Goal: Check status: Check status

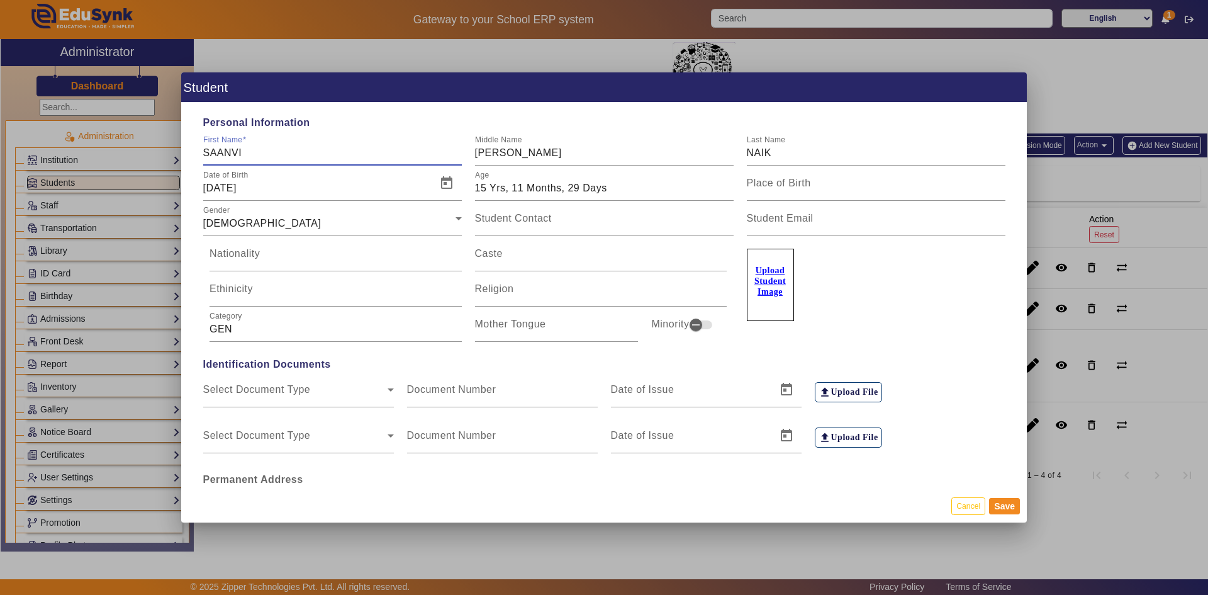
scroll to position [1589, 0]
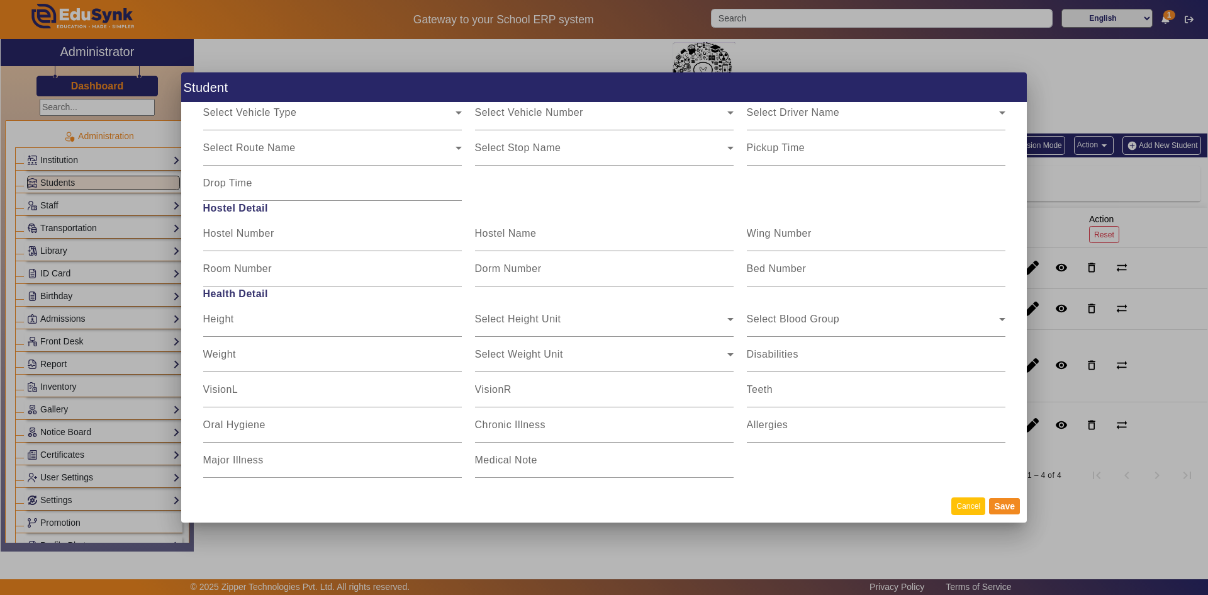
click at [971, 504] on button "Cancel" at bounding box center [969, 505] width 34 height 17
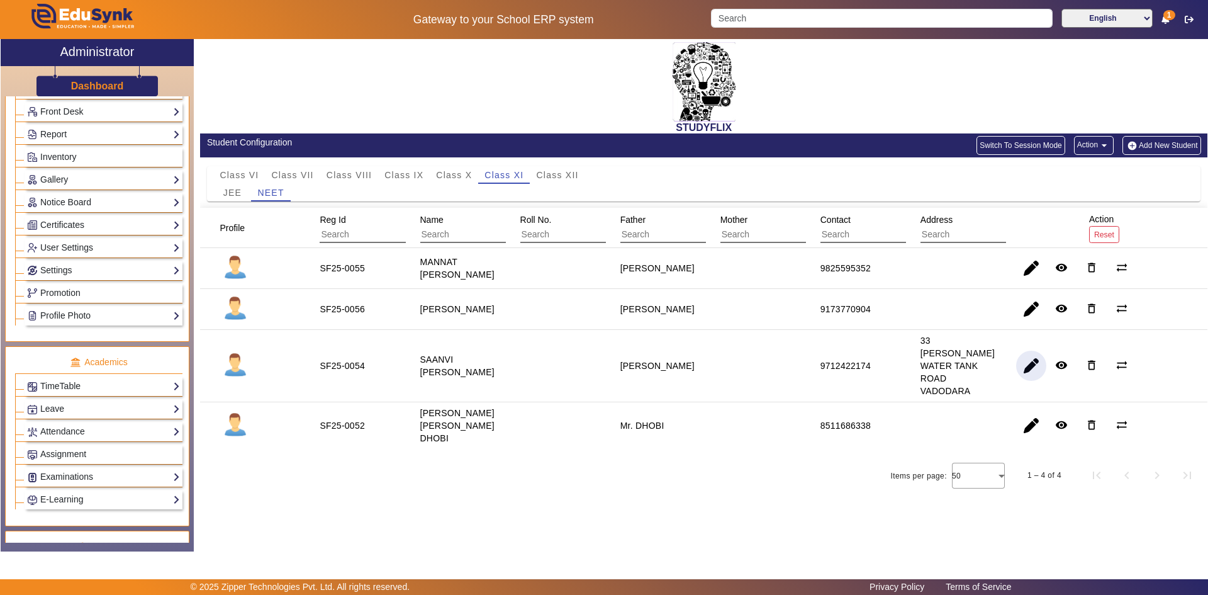
scroll to position [252, 0]
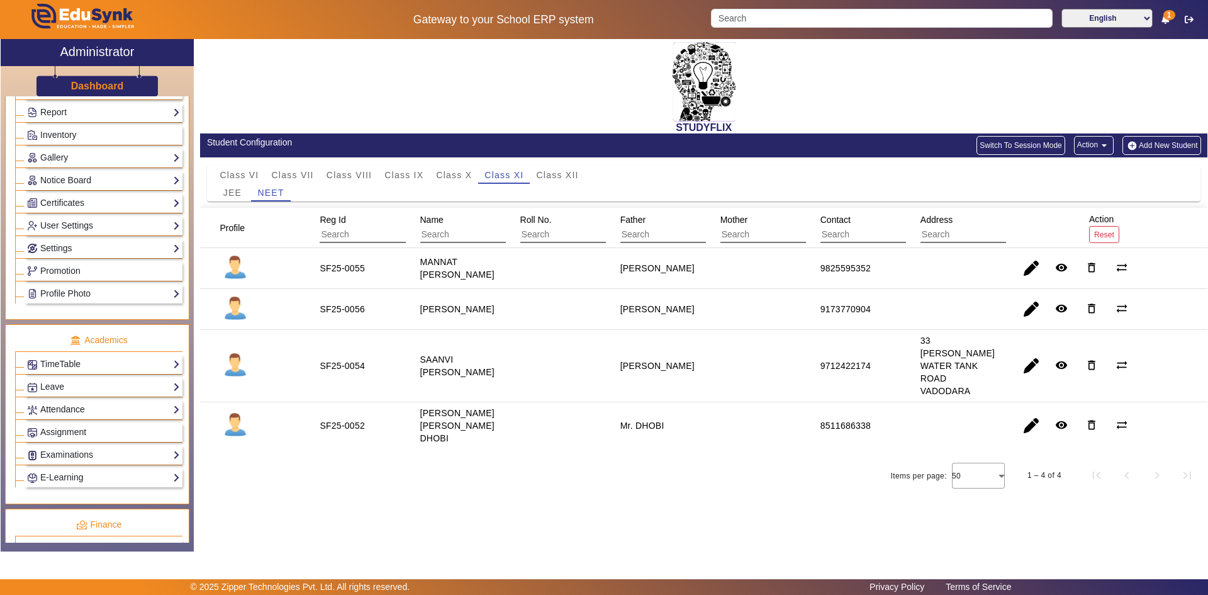
click at [66, 408] on link "Attendance" at bounding box center [103, 409] width 153 height 14
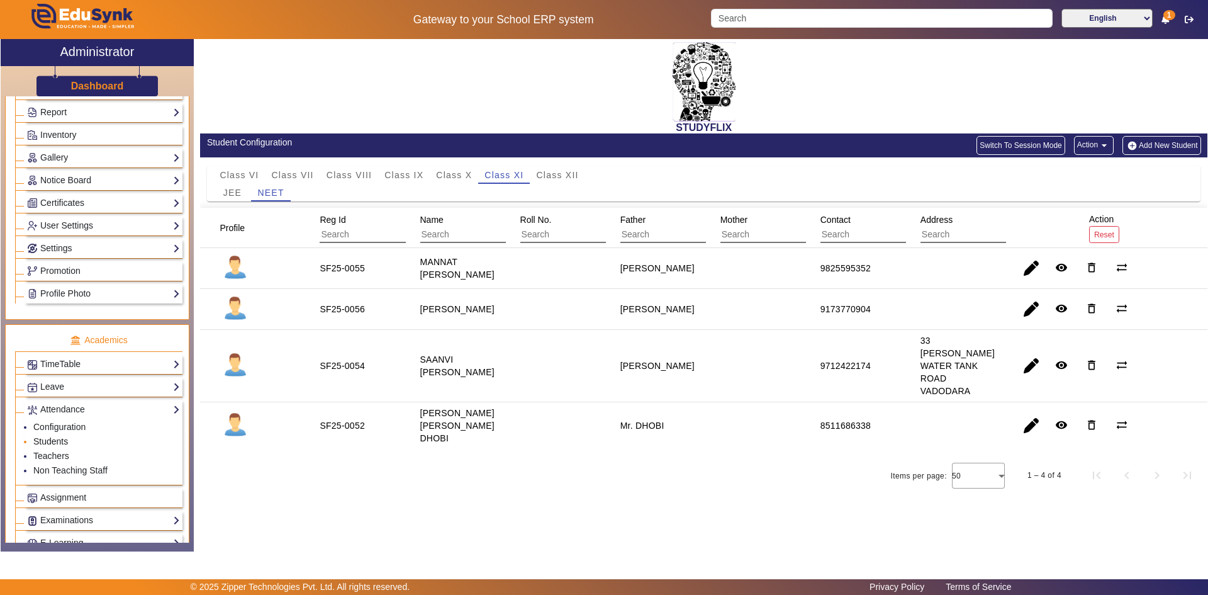
click at [55, 442] on link "Students" at bounding box center [50, 441] width 35 height 10
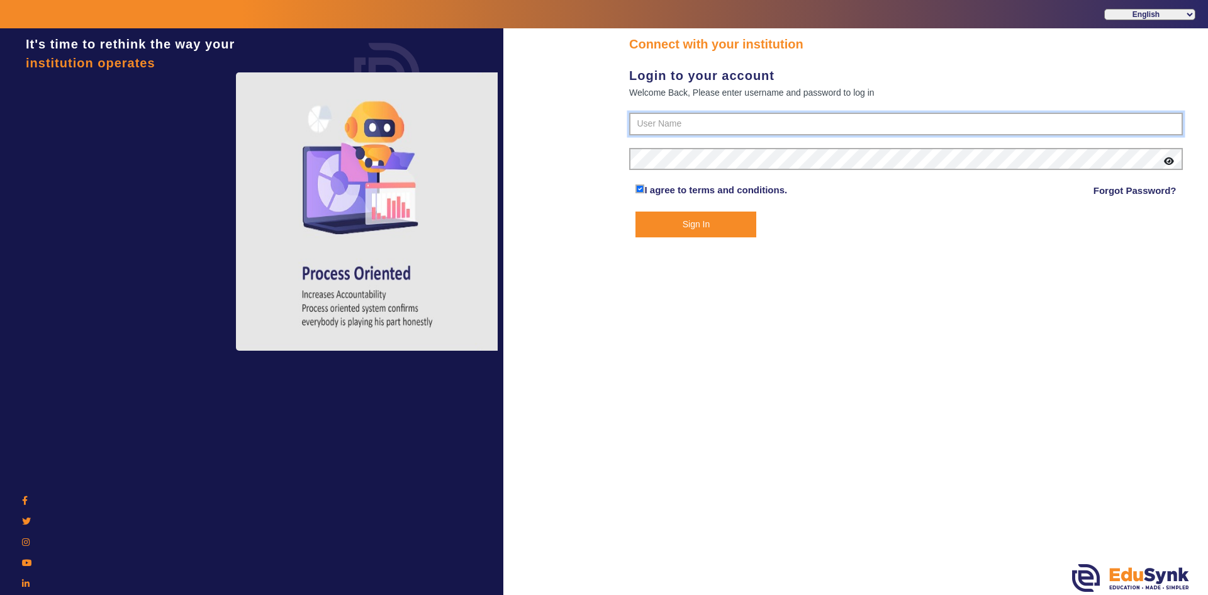
type input "6354922771"
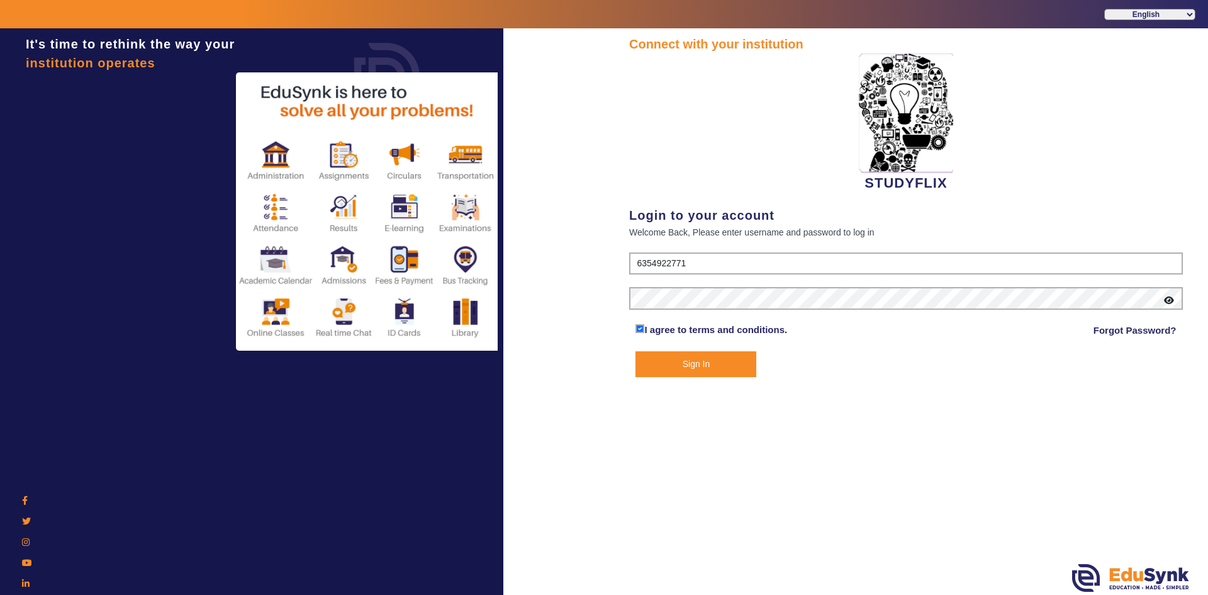
click at [667, 360] on button "Sign In" at bounding box center [696, 364] width 121 height 26
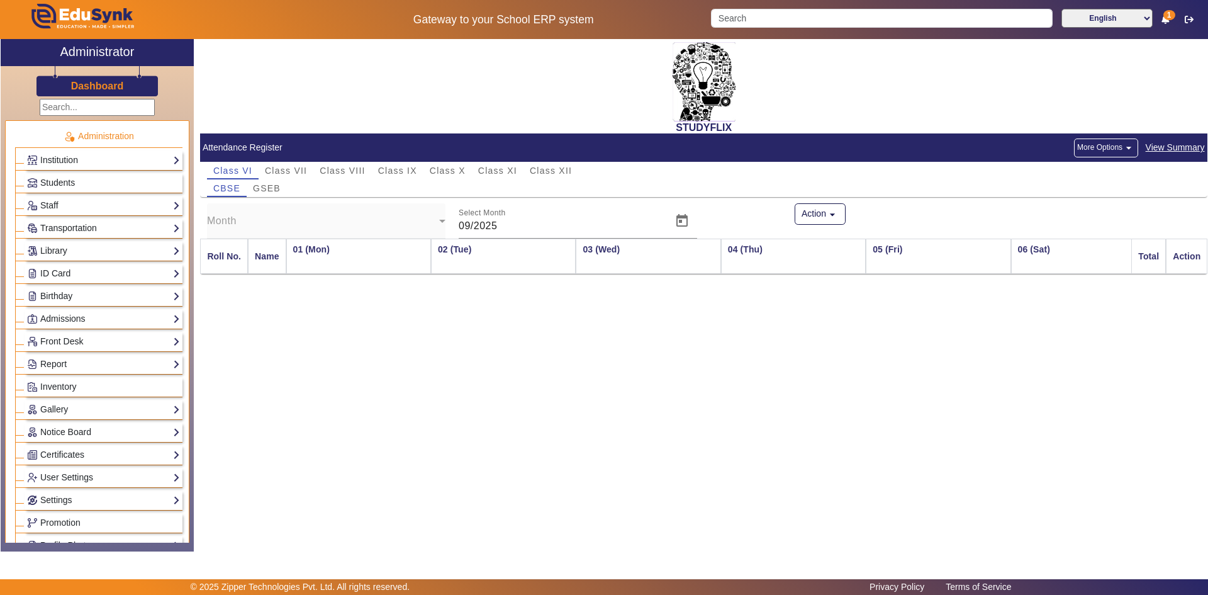
scroll to position [0, 2782]
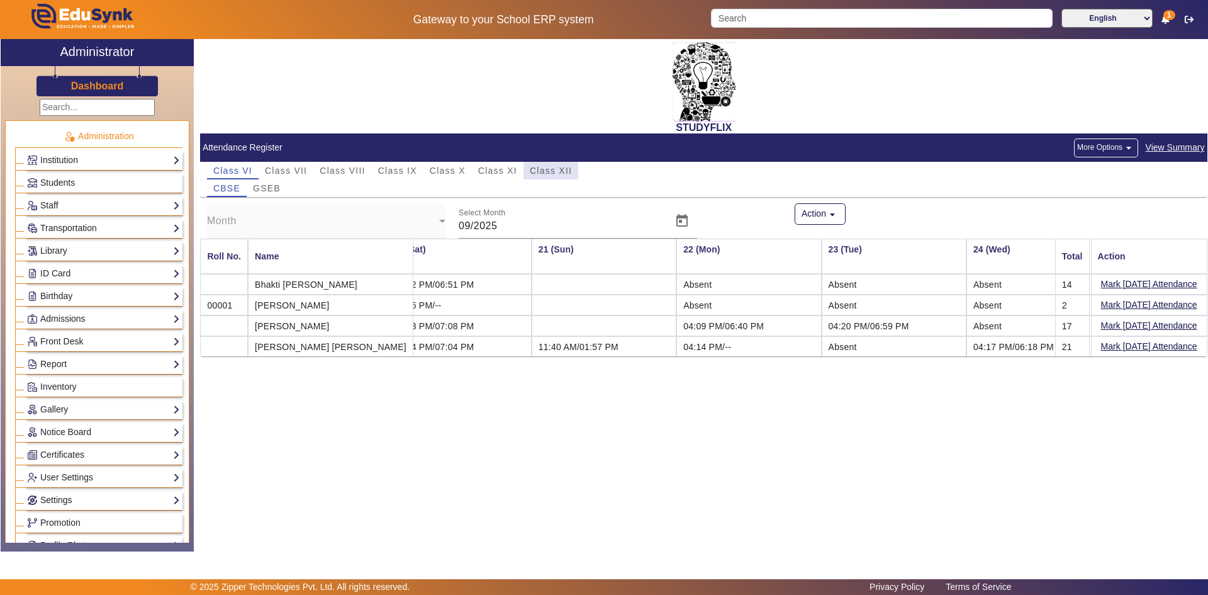
click at [544, 174] on span "Class XII" at bounding box center [551, 170] width 42 height 9
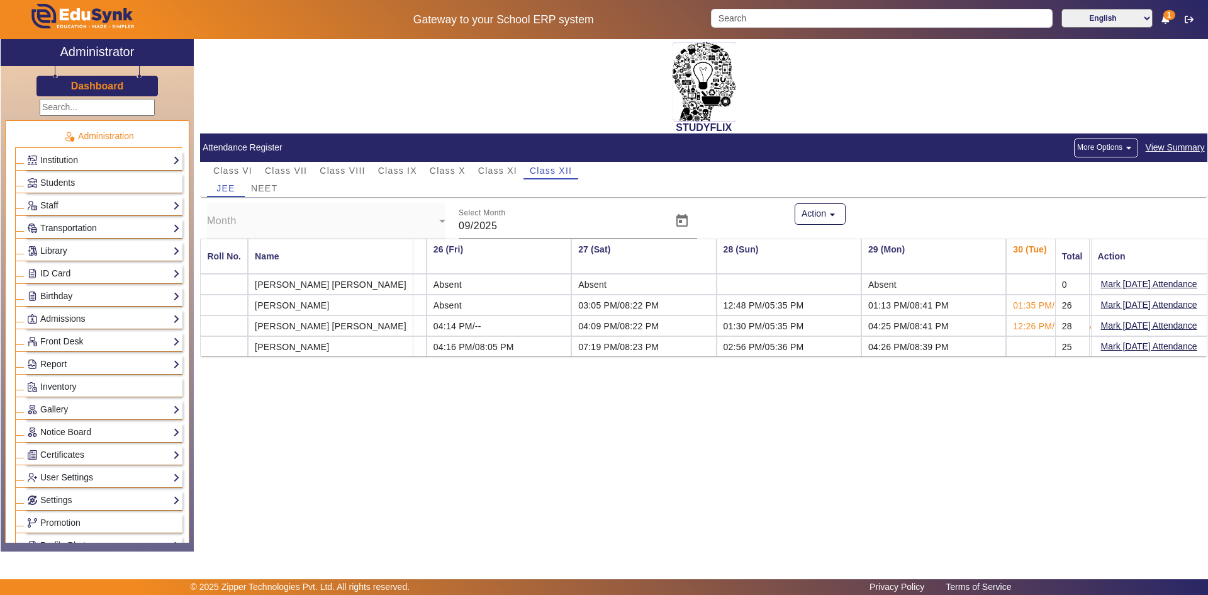
scroll to position [0, 3659]
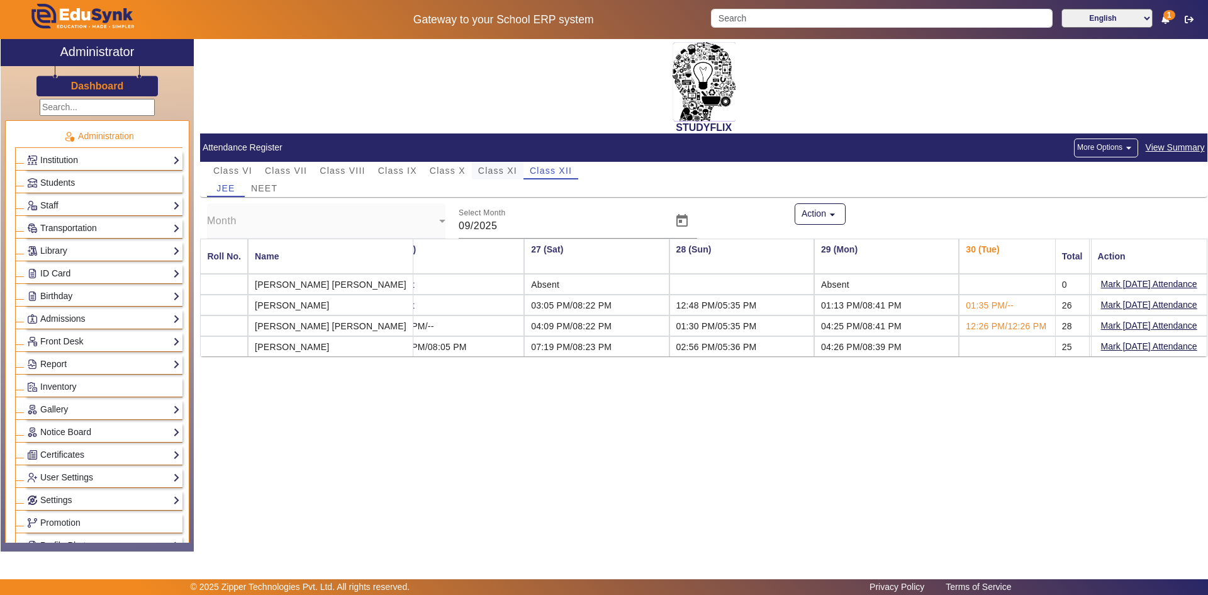
click at [490, 166] on span "Class XI" at bounding box center [497, 170] width 39 height 9
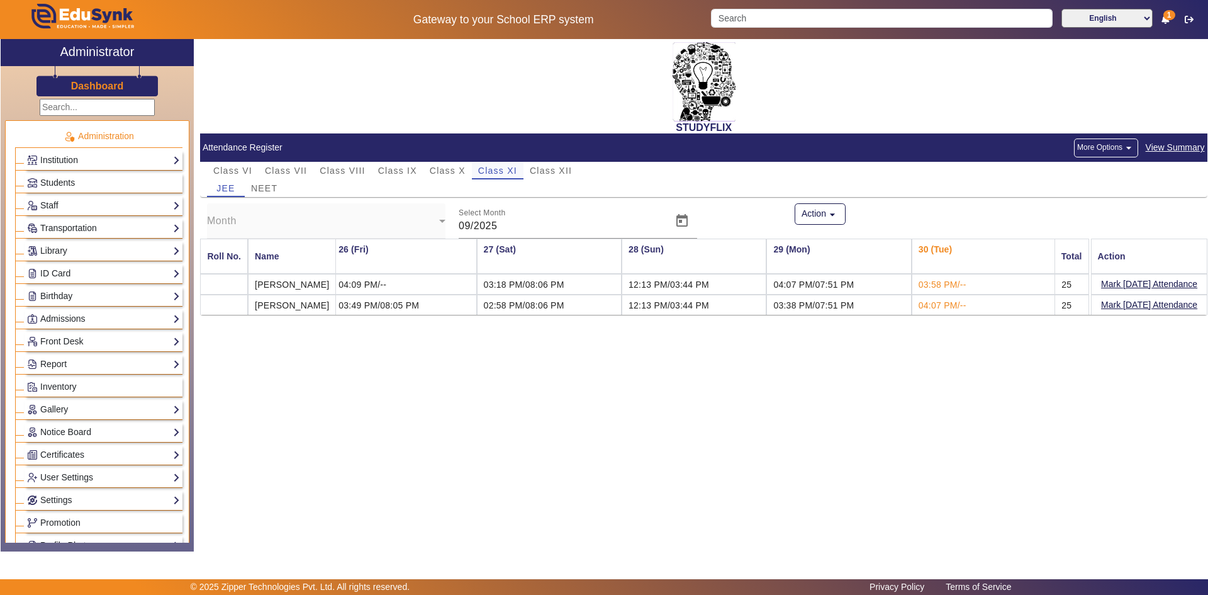
scroll to position [0, 3654]
click at [269, 188] on span "NEET" at bounding box center [264, 188] width 26 height 9
